Goal: Task Accomplishment & Management: Complete application form

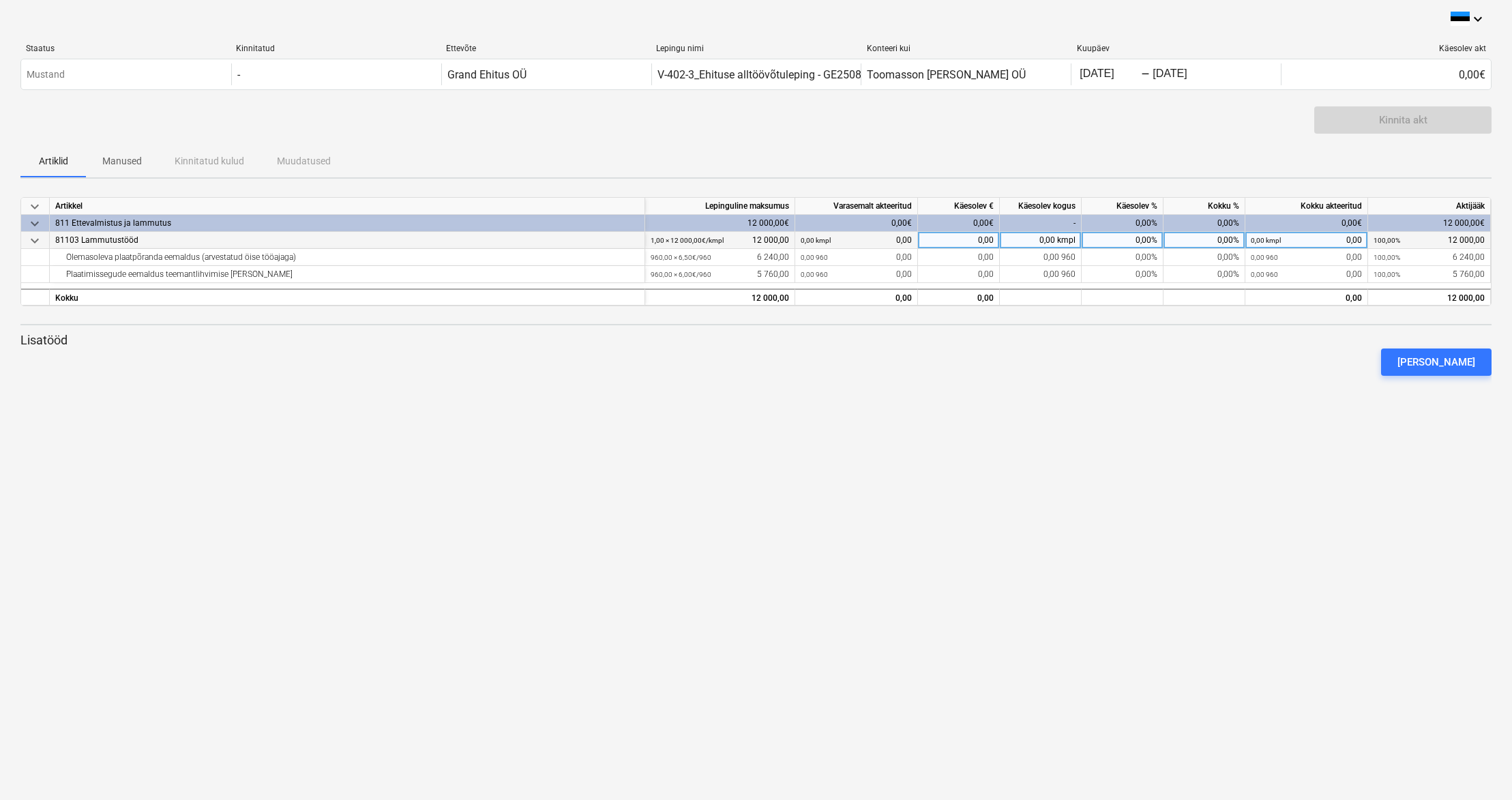
click at [950, 240] on div "0,00" at bounding box center [959, 241] width 82 height 17
type input "12000"
click at [1390, 121] on div "Kinnita akt" at bounding box center [1403, 120] width 48 height 17
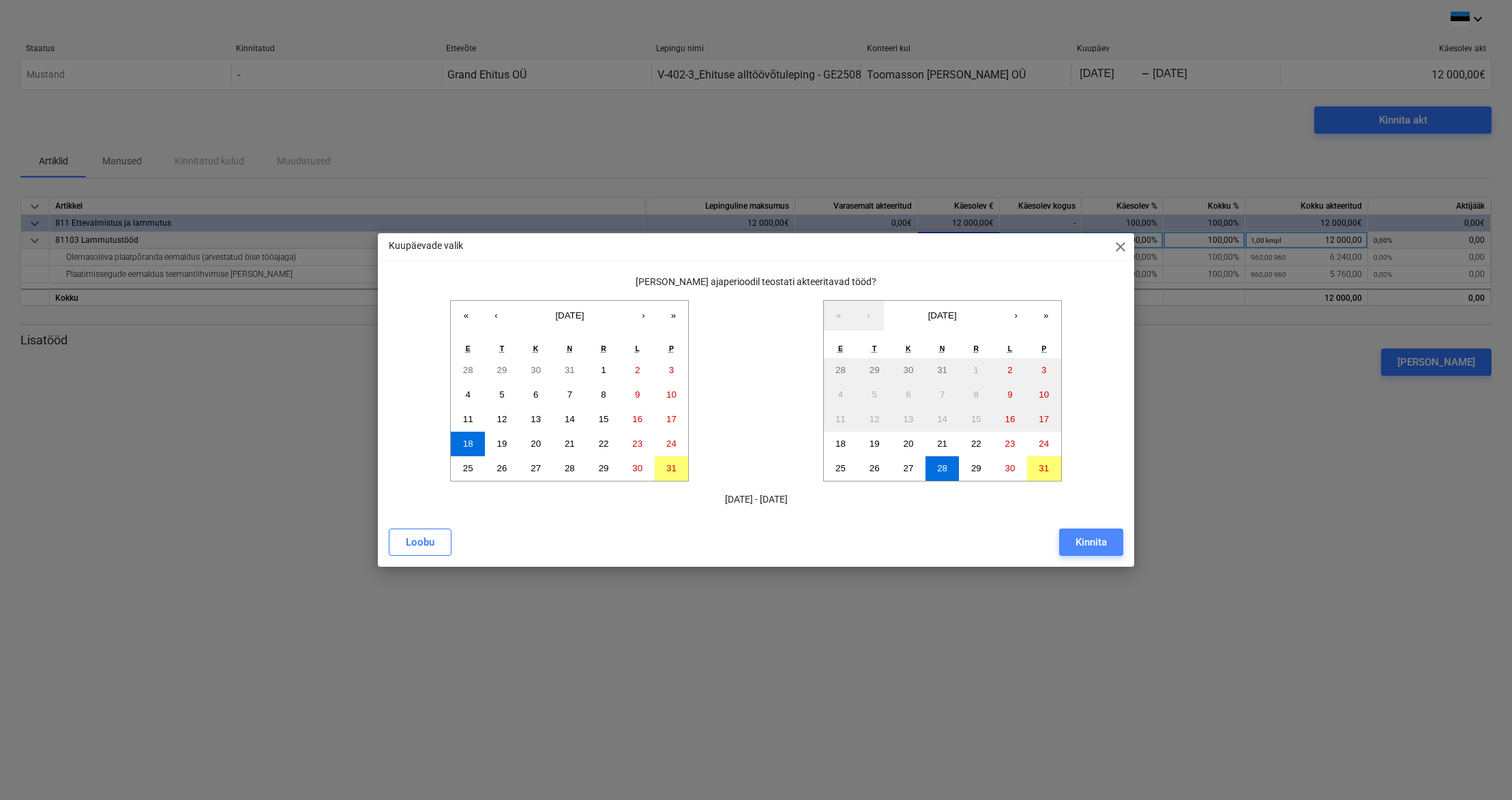
click at [1099, 541] on div "Kinnita" at bounding box center [1092, 542] width 32 height 17
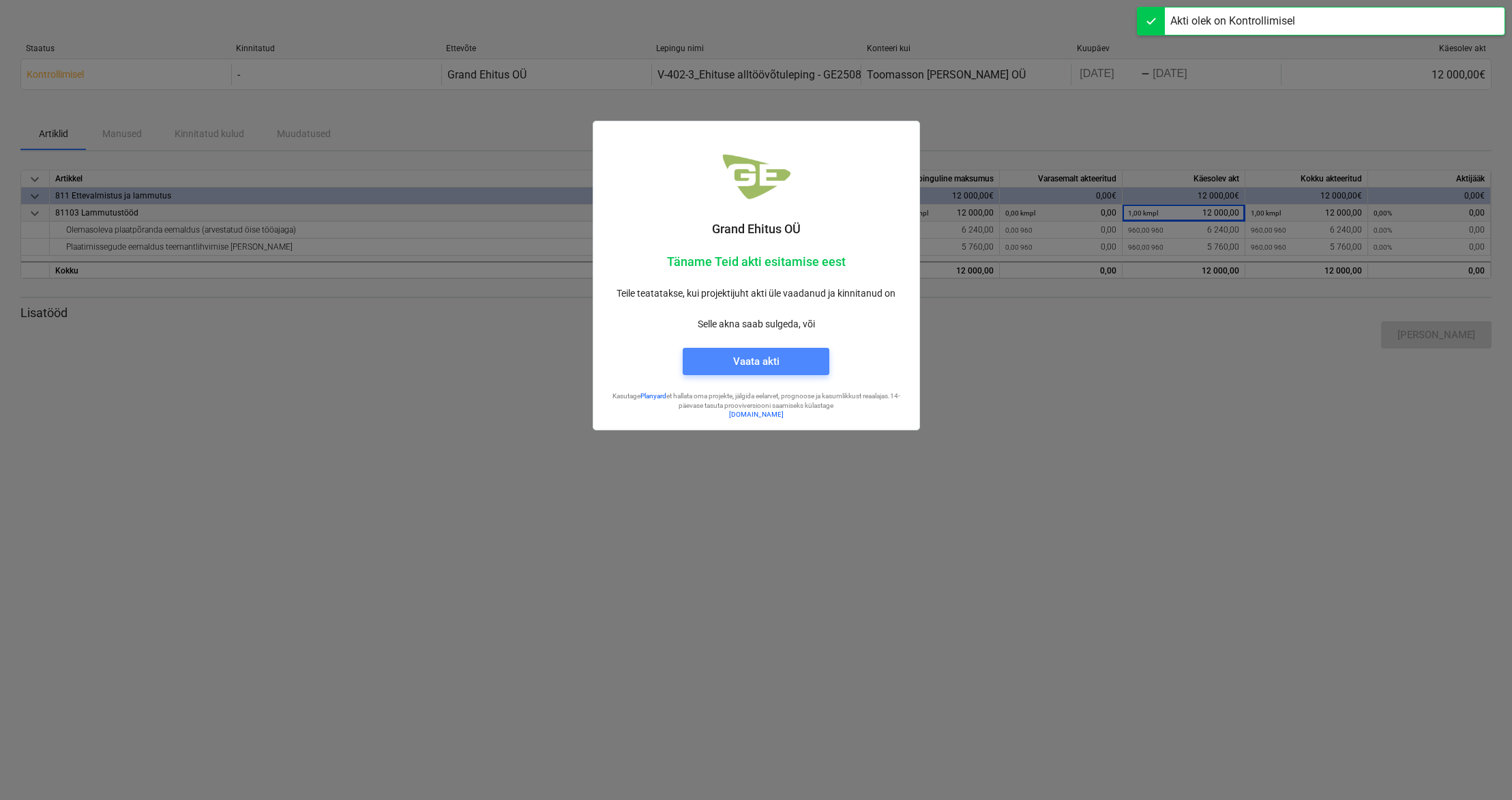
click at [760, 363] on div "Vaata akti" at bounding box center [756, 361] width 47 height 17
